Goal: Information Seeking & Learning: Learn about a topic

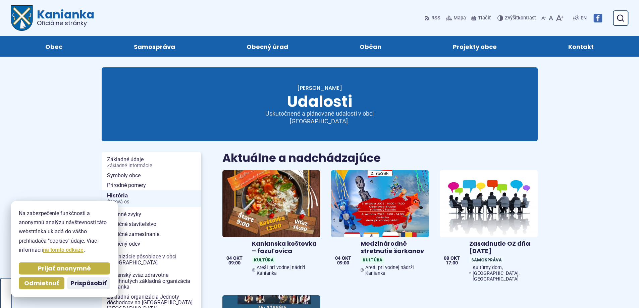
scroll to position [224, 0]
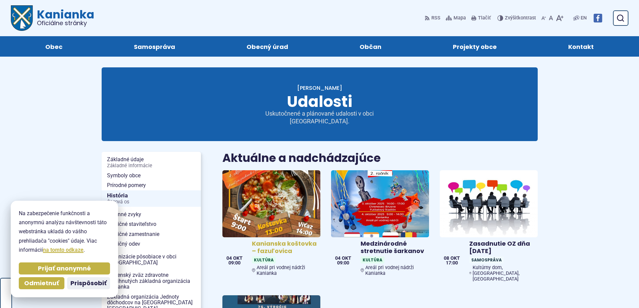
click at [276, 184] on img at bounding box center [271, 203] width 113 height 77
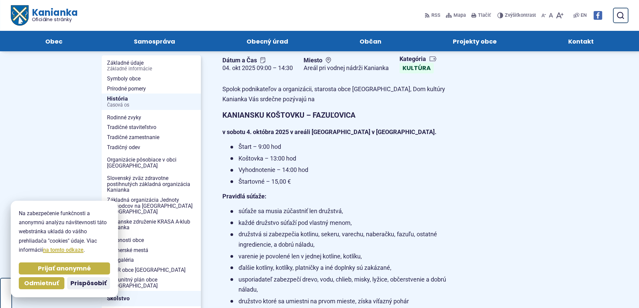
scroll to position [90, 0]
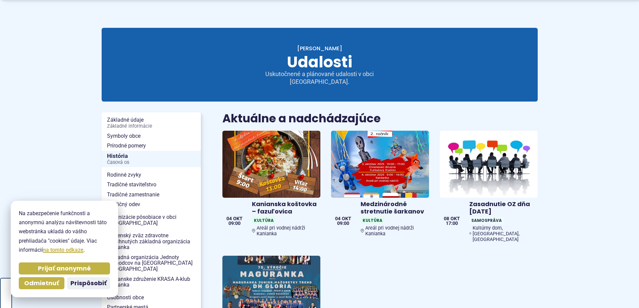
scroll to position [45, 0]
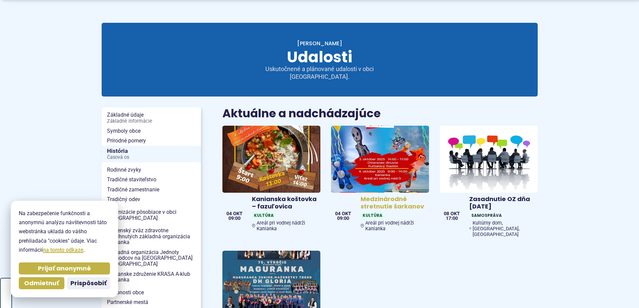
click at [392, 159] on img at bounding box center [380, 159] width 113 height 77
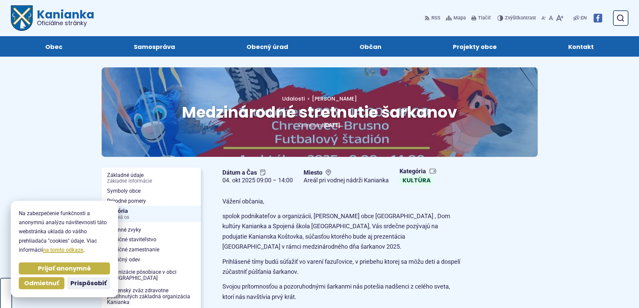
scroll to position [224, 0]
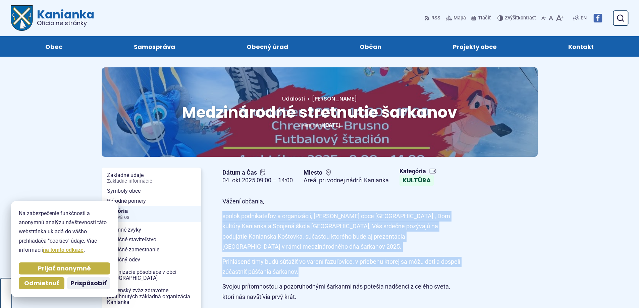
drag, startPoint x: 224, startPoint y: 216, endPoint x: 328, endPoint y: 277, distance: 120.8
type textarea "**********"
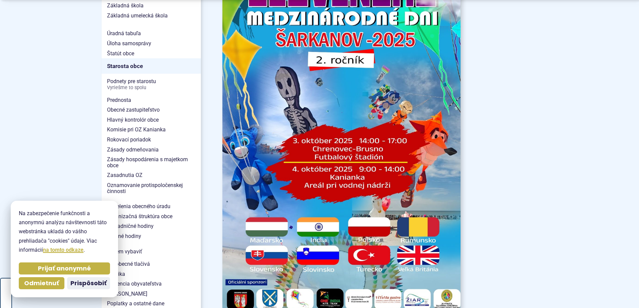
scroll to position [403, 0]
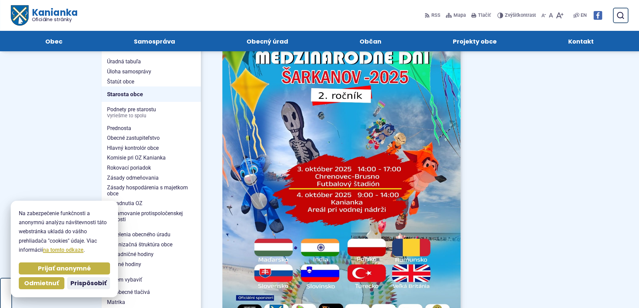
drag, startPoint x: 332, startPoint y: 123, endPoint x: 560, endPoint y: 190, distance: 237.8
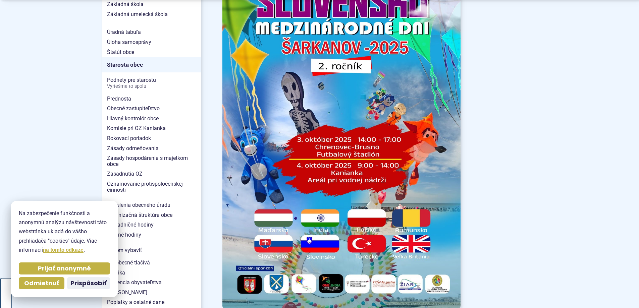
scroll to position [447, 0]
